Goal: Navigation & Orientation: Find specific page/section

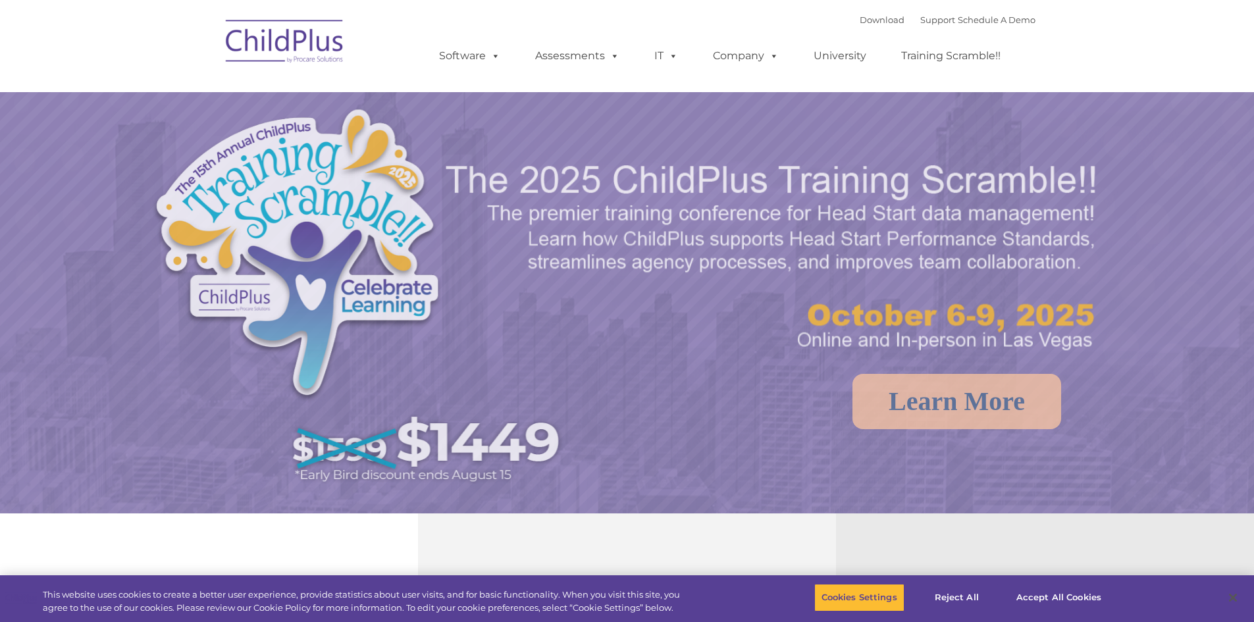
select select "MEDIUM"
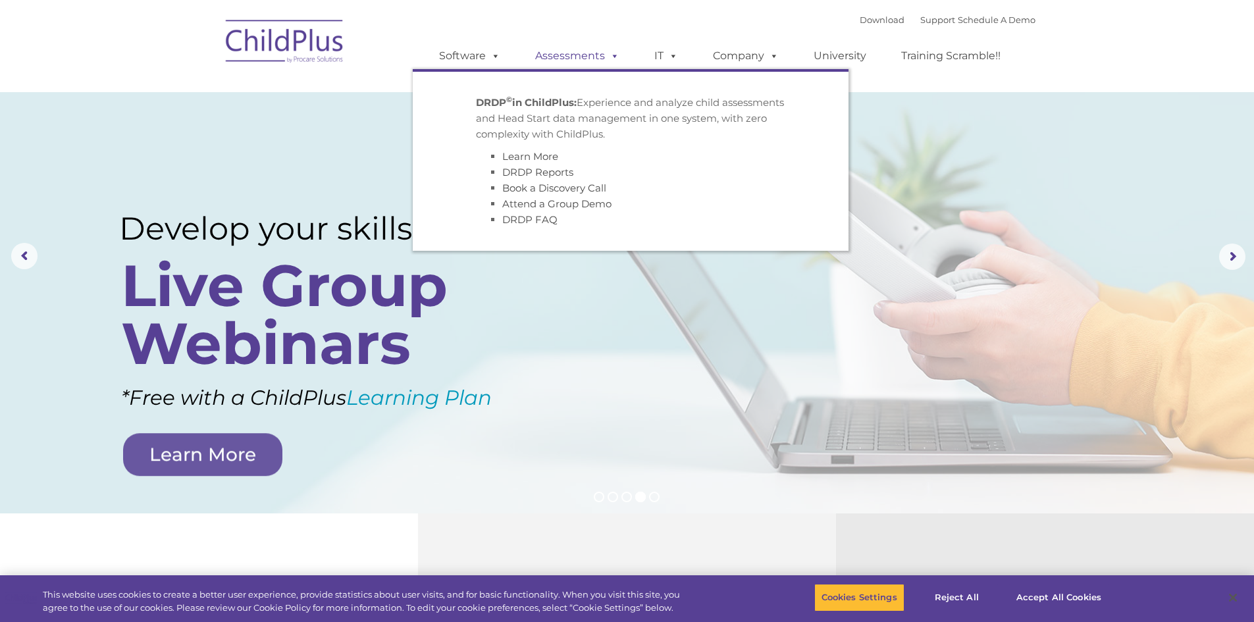
click at [565, 55] on link "Assessments" at bounding box center [577, 56] width 111 height 26
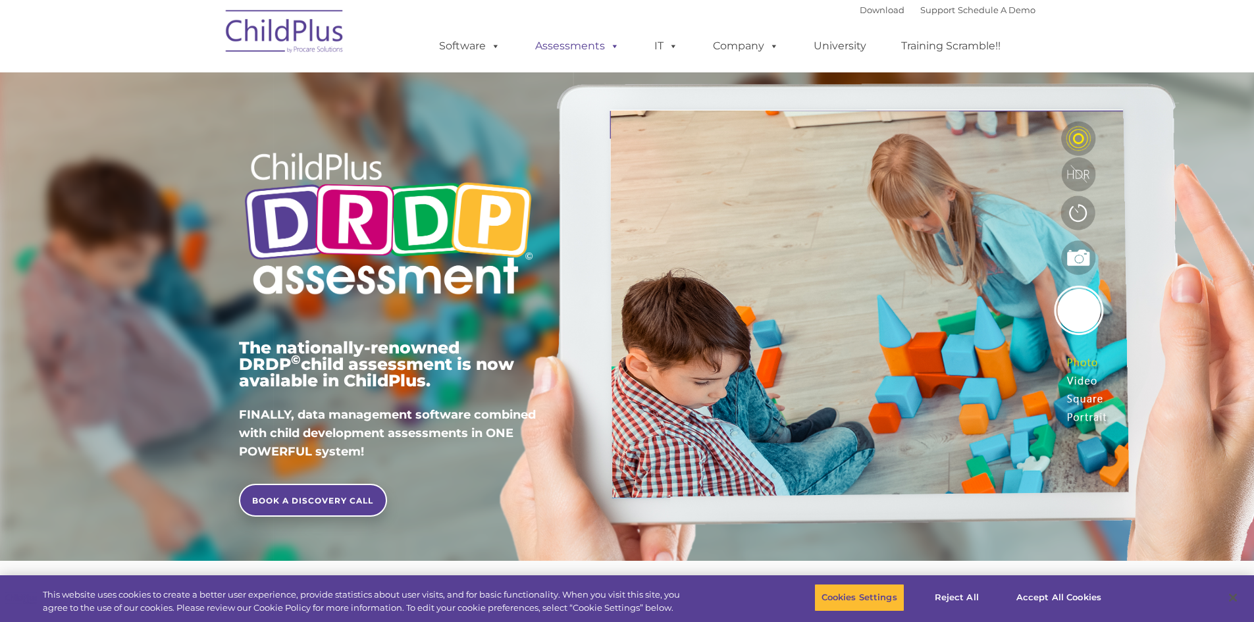
click at [571, 44] on link "Assessments" at bounding box center [577, 46] width 111 height 26
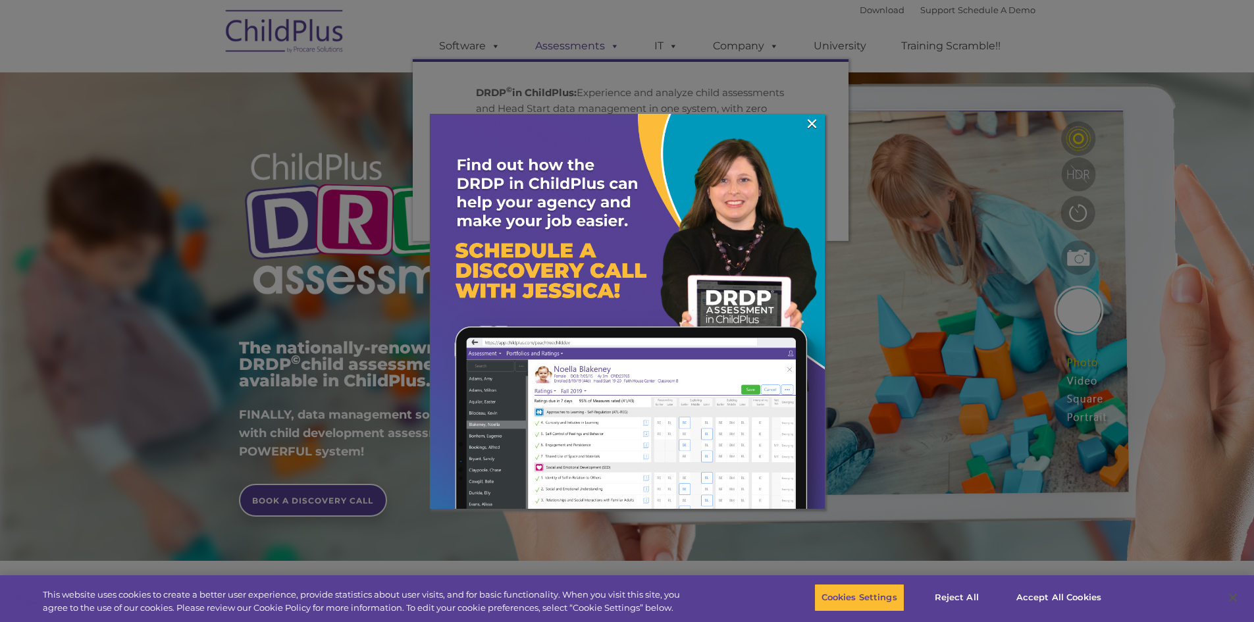
click at [571, 44] on div at bounding box center [627, 311] width 1254 height 622
